Goal: Task Accomplishment & Management: Manage account settings

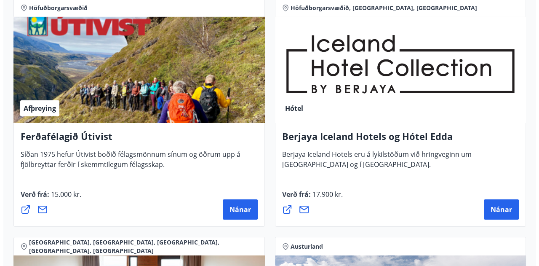
scroll to position [1348, 0]
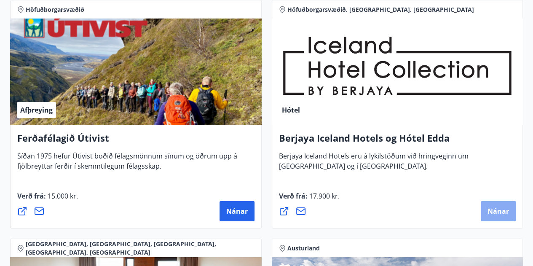
click at [499, 211] on span "Nánar" at bounding box center [497, 210] width 21 height 9
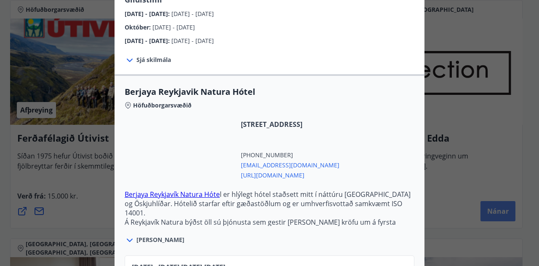
scroll to position [84, 0]
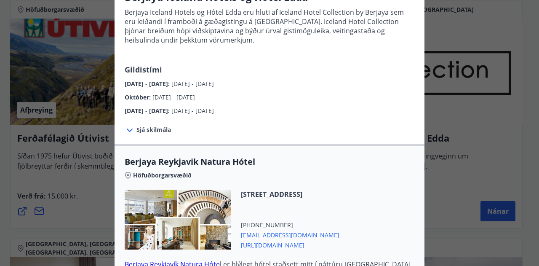
click at [149, 128] on span "Sjá skilmála" at bounding box center [154, 130] width 35 height 8
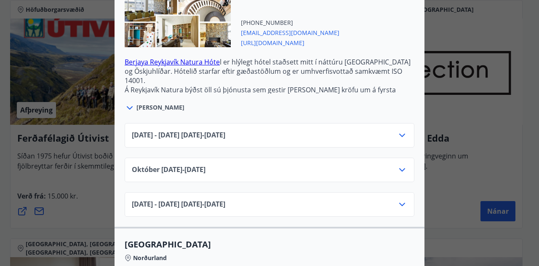
scroll to position [354, 0]
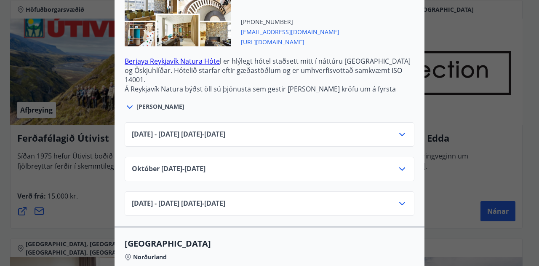
click at [143, 108] on span "[PERSON_NAME]" at bounding box center [161, 106] width 48 height 8
click at [126, 105] on icon at bounding box center [130, 107] width 10 height 10
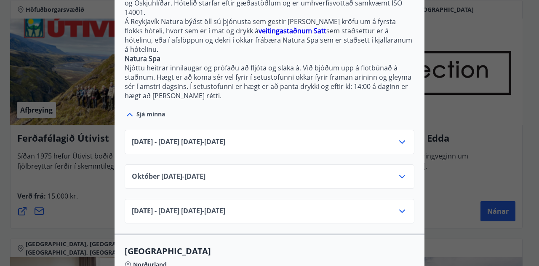
scroll to position [438, 0]
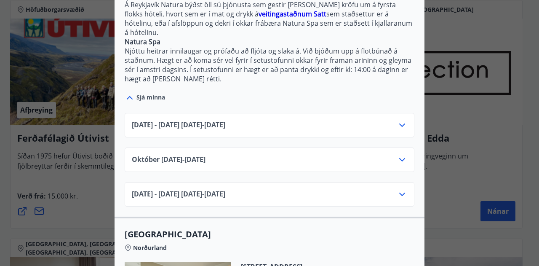
click at [400, 155] on icon at bounding box center [402, 160] width 10 height 10
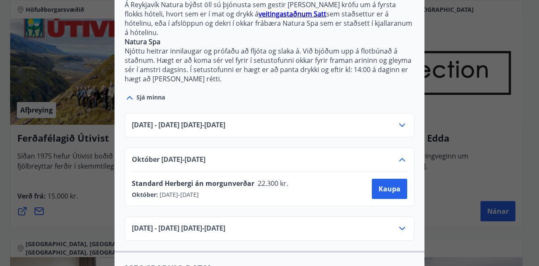
click at [399, 120] on icon at bounding box center [402, 125] width 10 height 10
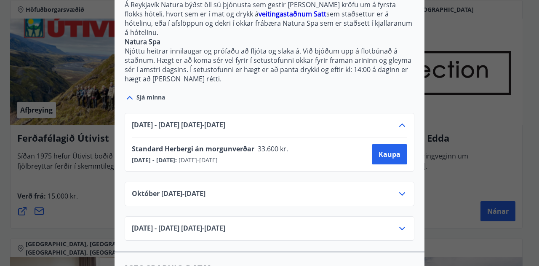
click at [399, 123] on icon at bounding box center [402, 124] width 6 height 3
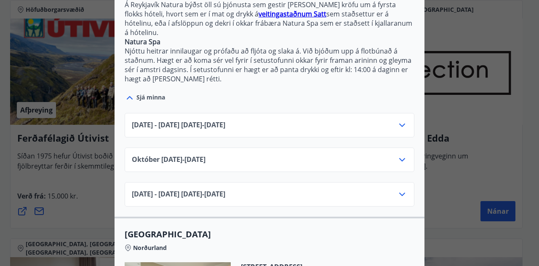
click at [398, 155] on icon at bounding box center [402, 160] width 10 height 10
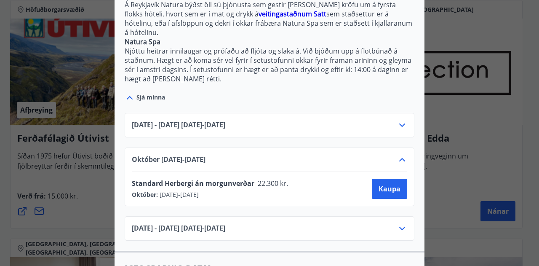
click at [398, 155] on icon at bounding box center [402, 160] width 10 height 10
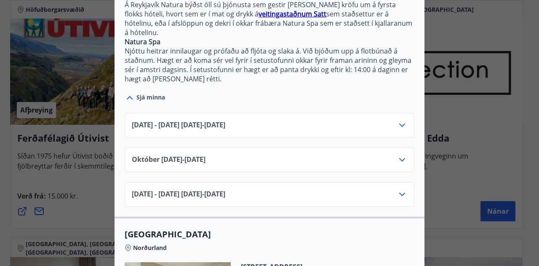
click at [401, 189] on icon at bounding box center [402, 194] width 10 height 10
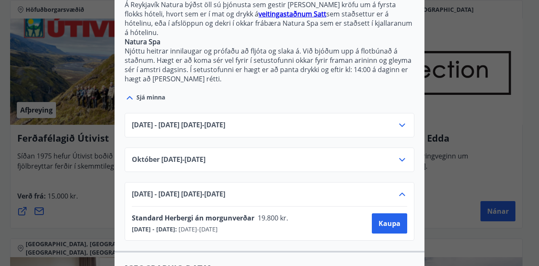
click at [399, 193] on icon at bounding box center [402, 194] width 6 height 3
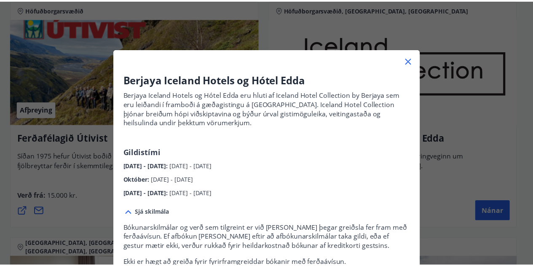
scroll to position [0, 0]
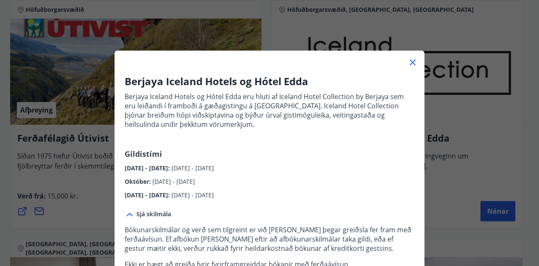
click at [410, 61] on icon at bounding box center [413, 62] width 6 height 6
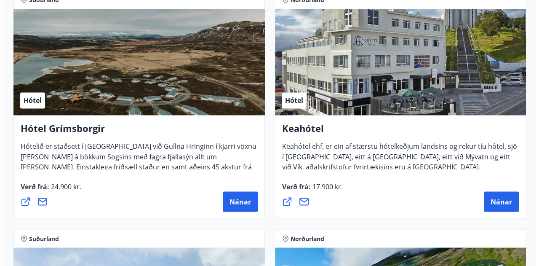
scroll to position [640, 0]
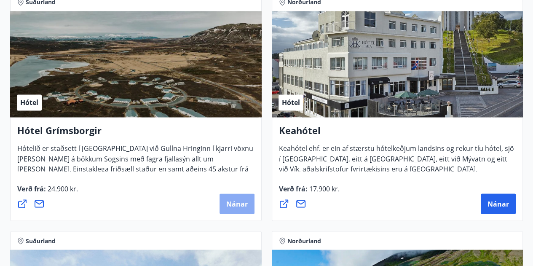
click at [231, 203] on span "Nánar" at bounding box center [236, 203] width 21 height 9
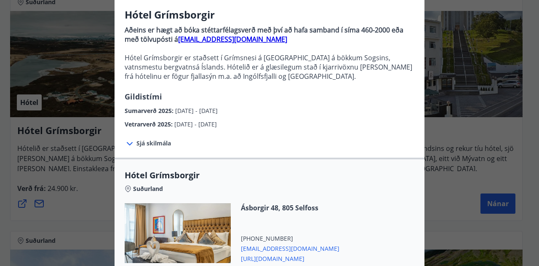
scroll to position [67, 0]
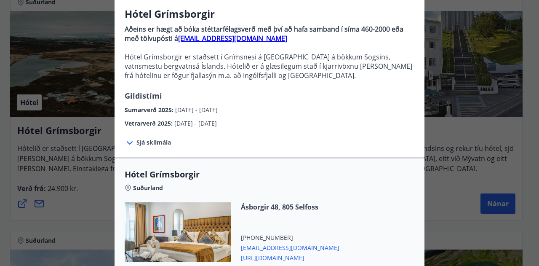
click at [133, 141] on div at bounding box center [131, 142] width 12 height 11
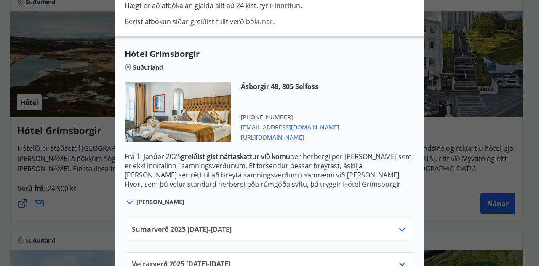
scroll to position [313, 0]
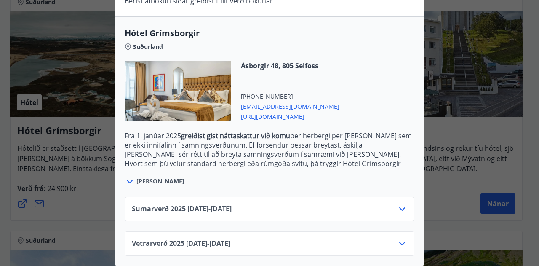
click at [127, 177] on icon at bounding box center [130, 182] width 10 height 10
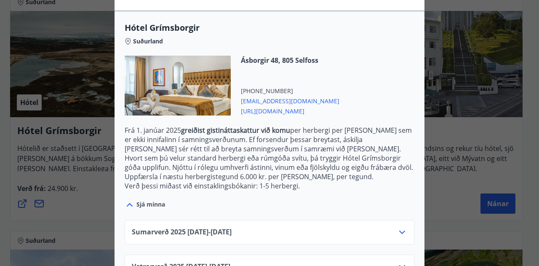
click at [398, 230] on icon at bounding box center [402, 232] width 10 height 10
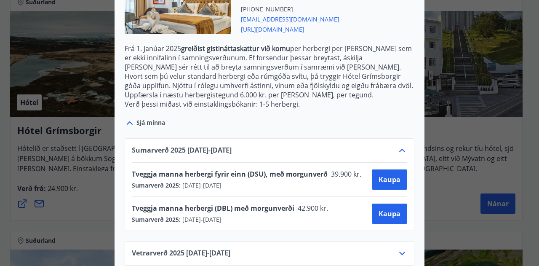
scroll to position [410, 0]
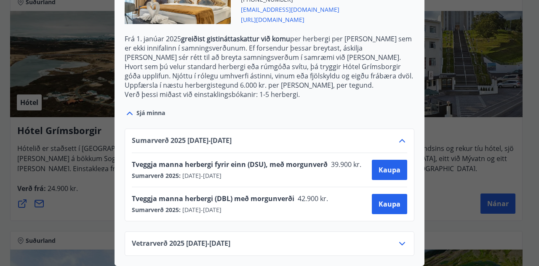
click at [354, 238] on div "Vetrarverð [PHONE_NUMBER][DATE] - [DATE]" at bounding box center [270, 246] width 276 height 17
click at [401, 242] on icon at bounding box center [402, 243] width 6 height 3
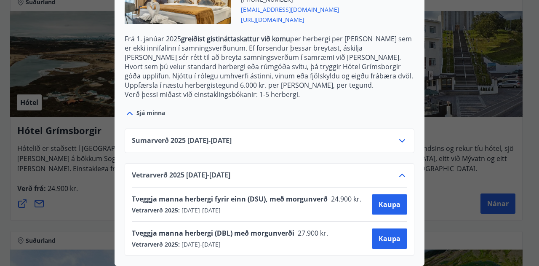
click at [387, 102] on div "Sjá minna" at bounding box center [270, 108] width 290 height 19
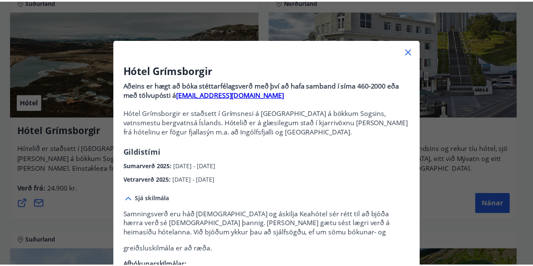
scroll to position [0, 0]
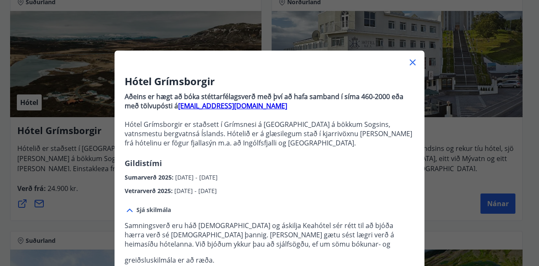
click at [410, 61] on icon at bounding box center [413, 62] width 10 height 10
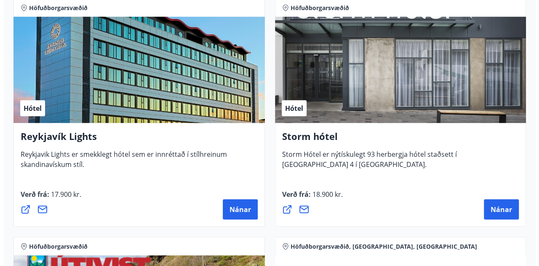
scroll to position [1112, 0]
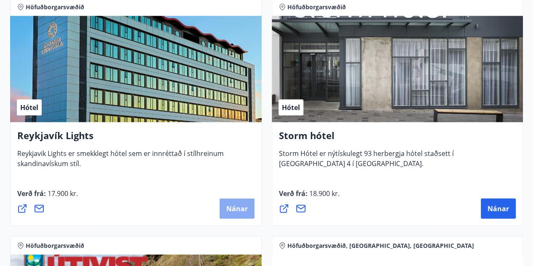
click at [230, 201] on button "Nánar" at bounding box center [237, 208] width 35 height 20
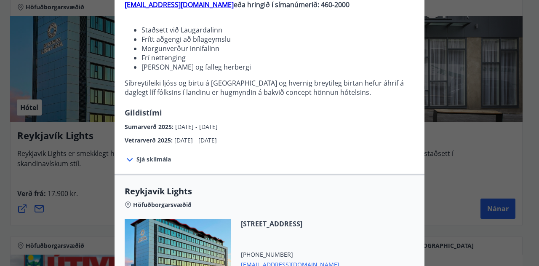
scroll to position [118, 0]
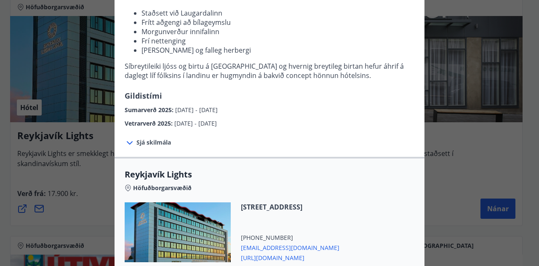
click at [137, 141] on span "Sjá skilmála" at bounding box center [154, 142] width 35 height 8
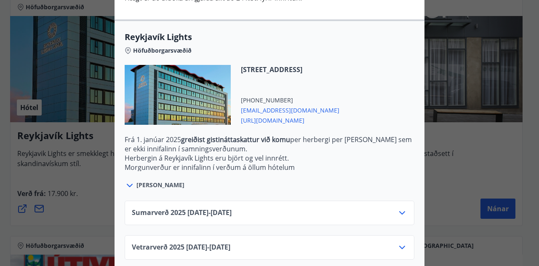
scroll to position [340, 0]
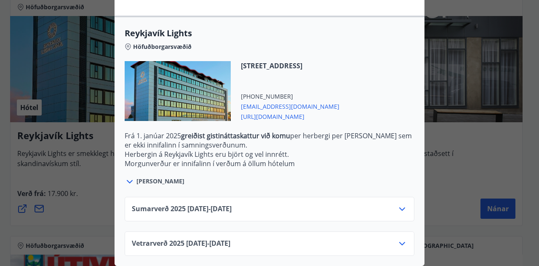
click at [372, 204] on div "Sumarverð [PHONE_NUMBER][DATE] - [DATE]" at bounding box center [270, 212] width 276 height 17
click at [400, 204] on icon at bounding box center [402, 209] width 10 height 10
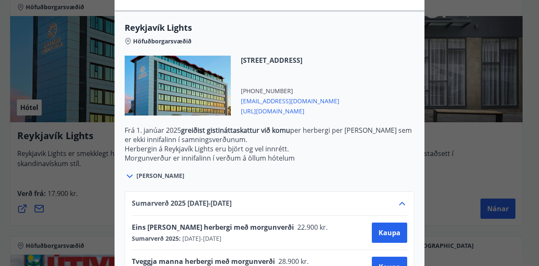
click at [404, 166] on div "[PERSON_NAME]" at bounding box center [270, 171] width 290 height 19
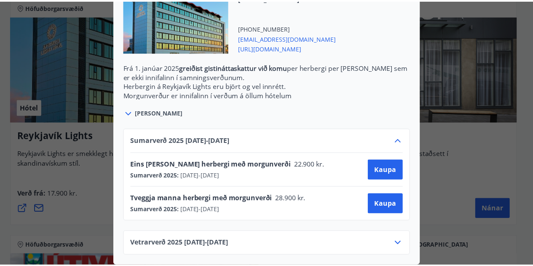
scroll to position [0, 0]
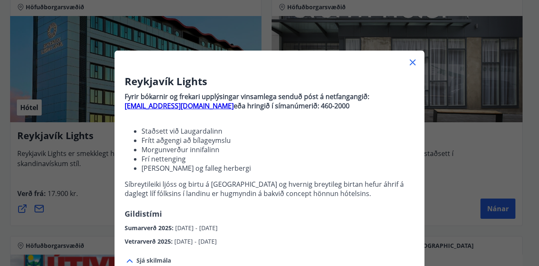
click at [453, 19] on div "Reykjavík Lights Fyrir bókarnir og frekari upplýsingar vinsamlega senduð póst á…" at bounding box center [269, 133] width 539 height 266
click at [408, 62] on icon at bounding box center [413, 62] width 10 height 10
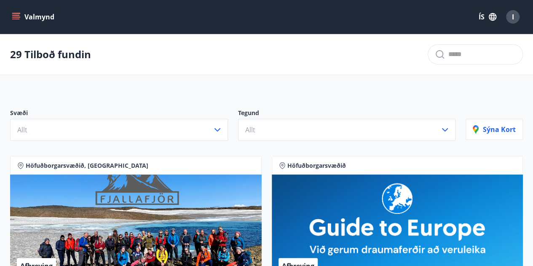
click at [511, 16] on div "I" at bounding box center [512, 16] width 13 height 13
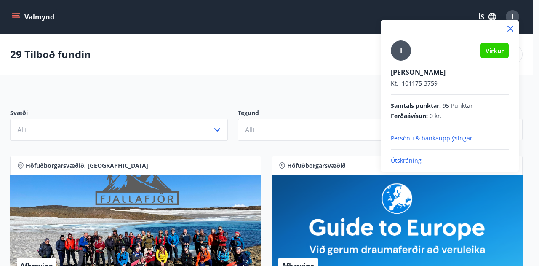
click at [400, 161] on p "Útskráning" at bounding box center [450, 160] width 118 height 8
